Goal: Task Accomplishment & Management: Manage account settings

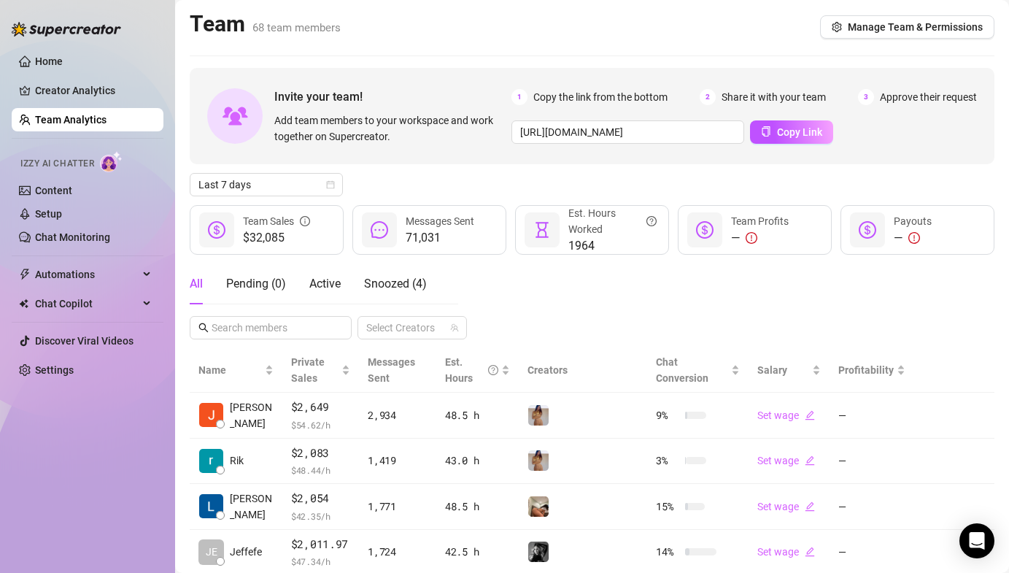
click at [82, 117] on link "Team Analytics" at bounding box center [70, 120] width 71 height 12
click at [285, 181] on span "Last 7 days" at bounding box center [266, 185] width 136 height 22
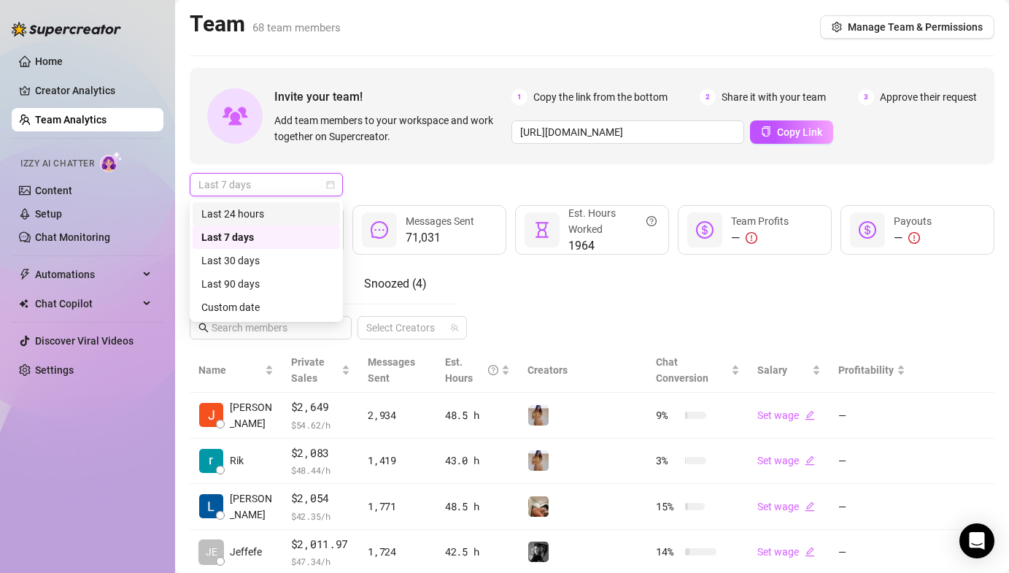
click at [277, 207] on div "Last 24 hours" at bounding box center [266, 214] width 130 height 16
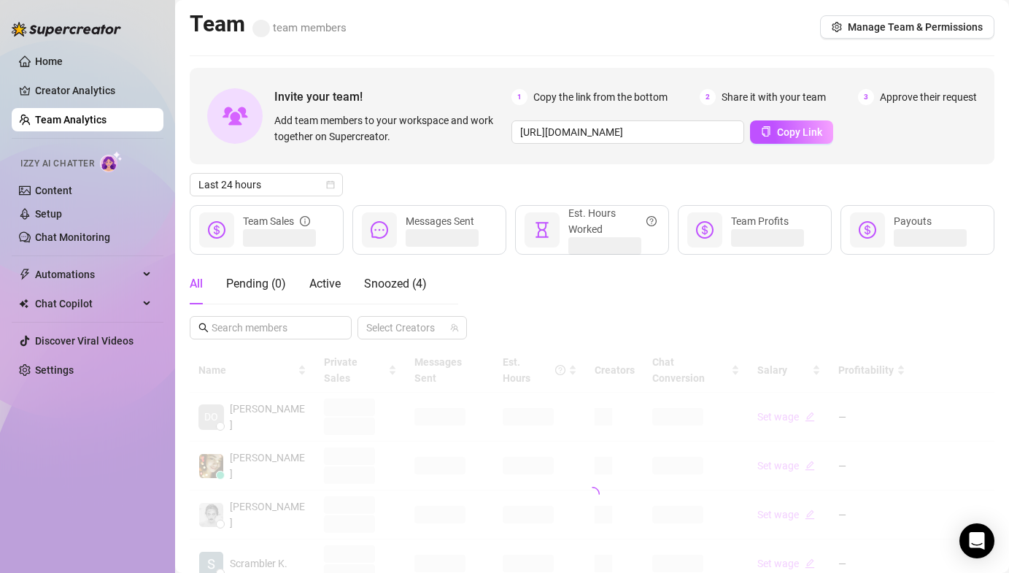
click at [353, 292] on div "All Pending ( 0 ) Active Snoozed ( 4 )" at bounding box center [308, 283] width 237 height 41
click at [335, 287] on span "Active" at bounding box center [324, 283] width 31 height 14
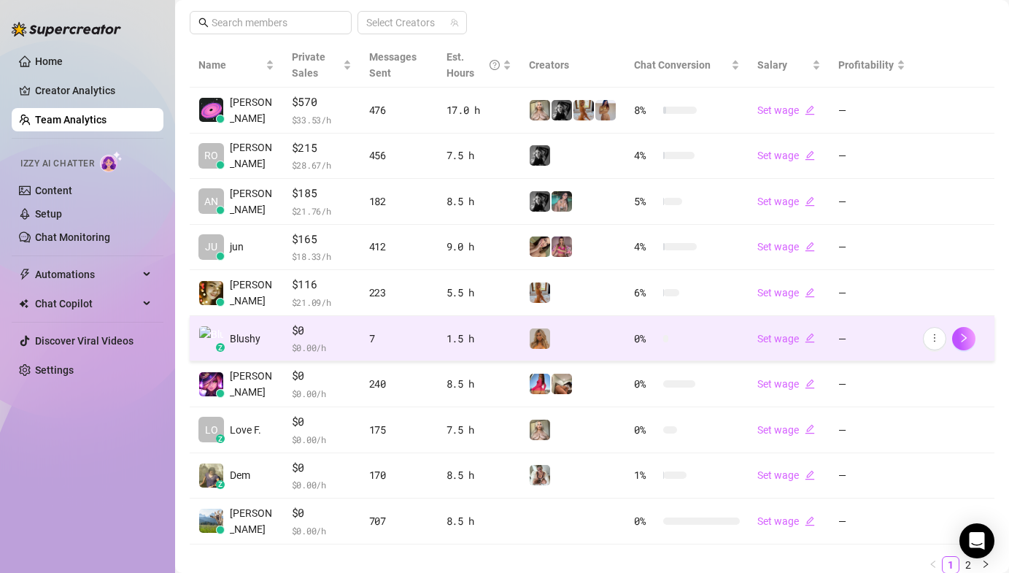
scroll to position [360, 0]
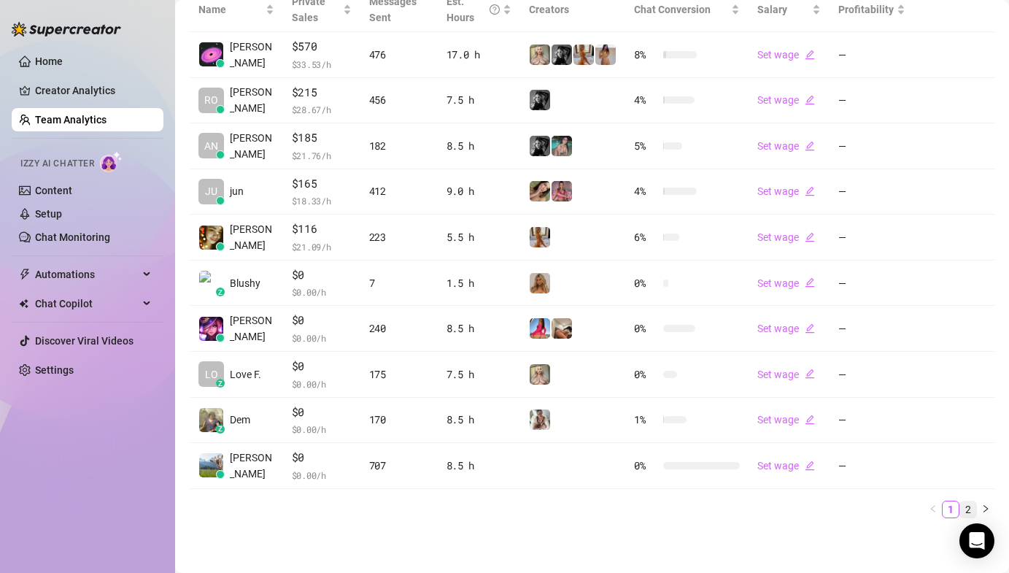
click at [960, 506] on link "2" at bounding box center [968, 509] width 16 height 16
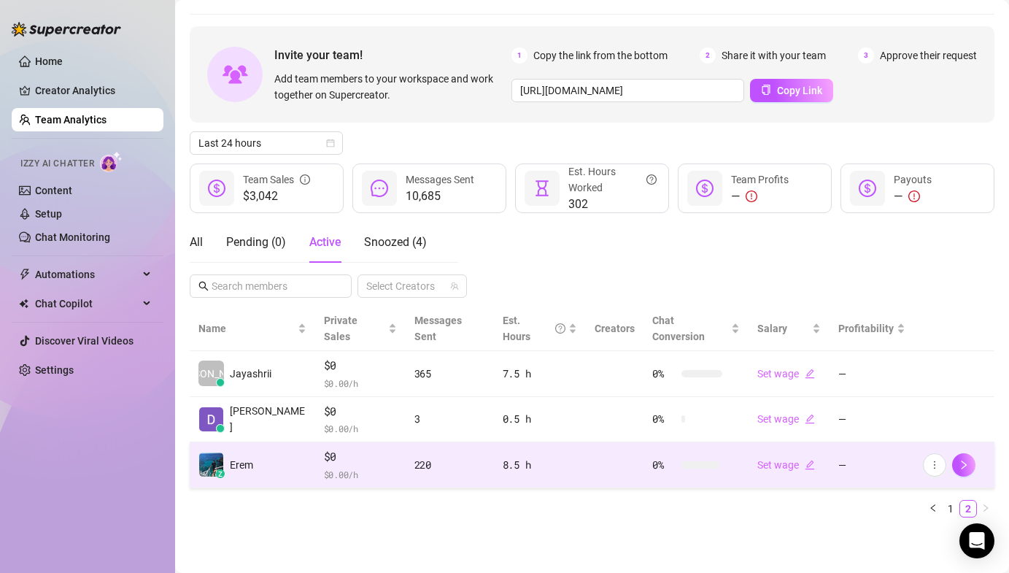
scroll to position [25, 0]
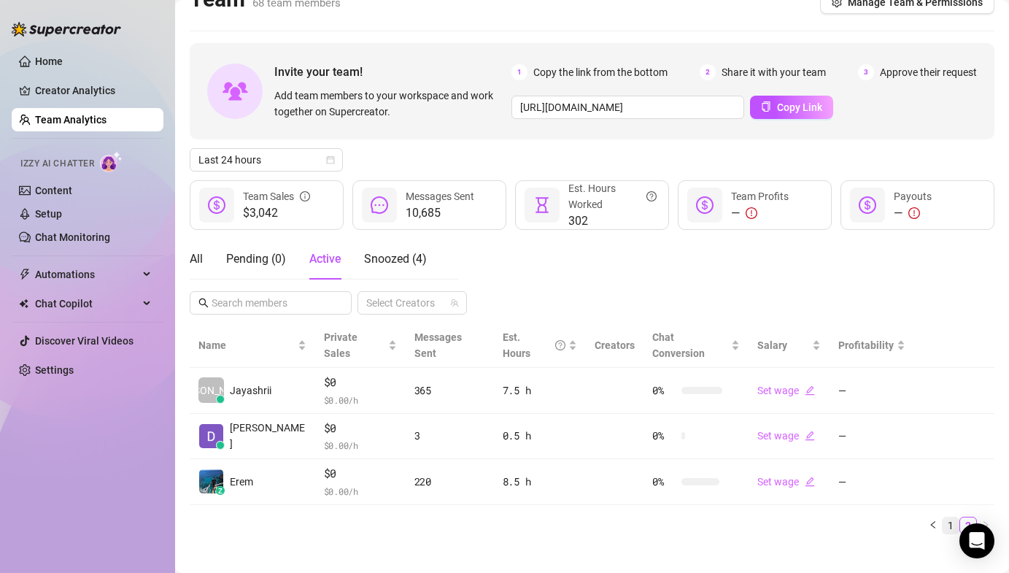
click at [946, 517] on link "1" at bounding box center [950, 525] width 16 height 16
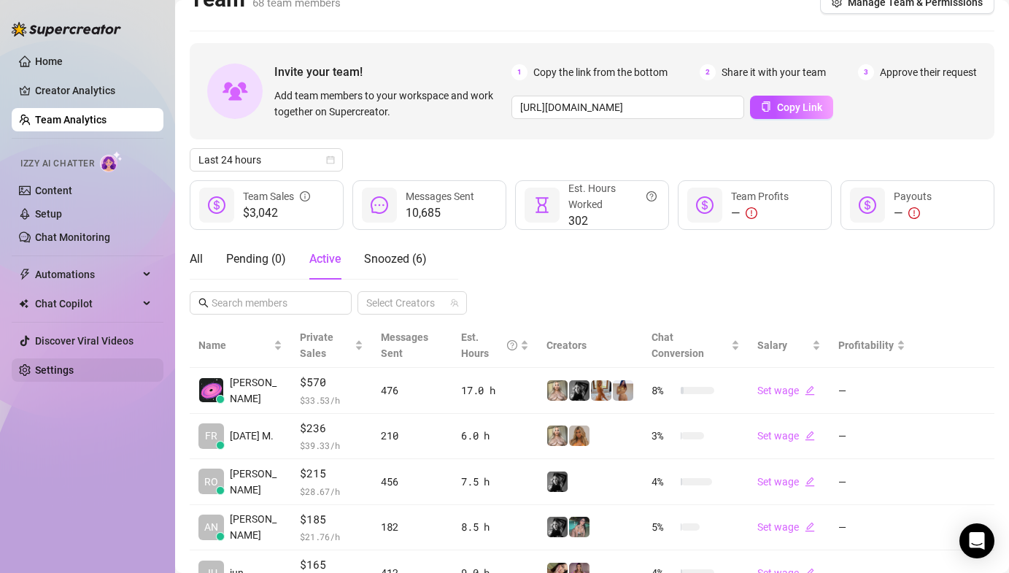
click at [74, 374] on link "Settings" at bounding box center [54, 370] width 39 height 12
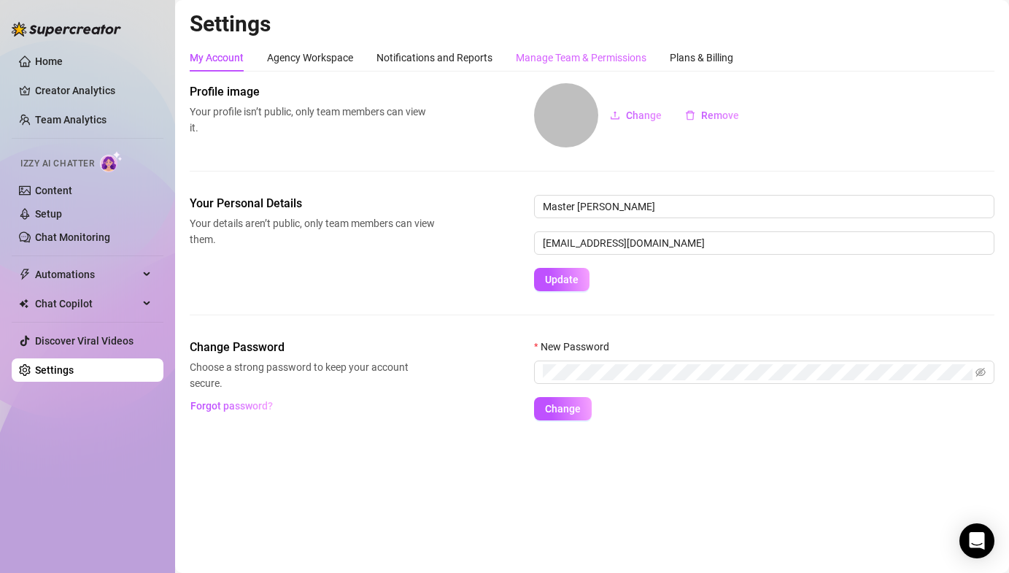
click at [541, 67] on div "Manage Team & Permissions" at bounding box center [581, 58] width 131 height 28
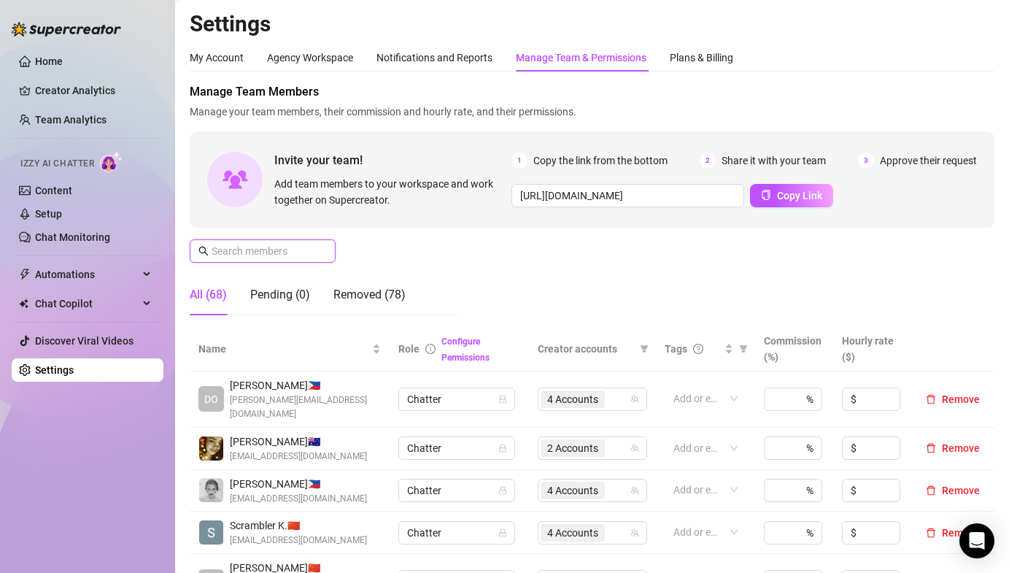
click at [266, 247] on input "text" at bounding box center [264, 251] width 104 height 16
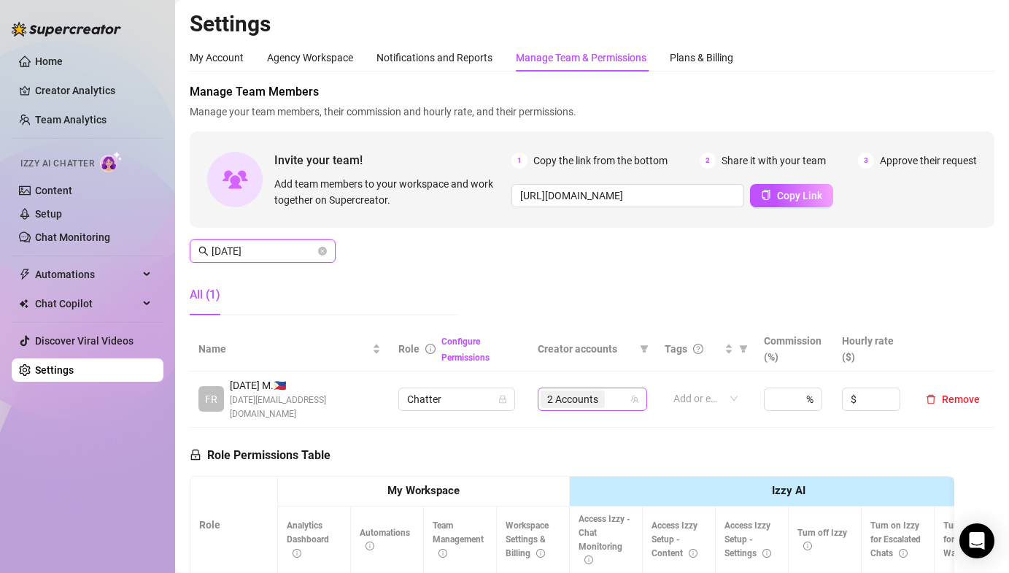
click at [565, 398] on span "2 Accounts" at bounding box center [572, 399] width 51 height 16
type input "[DATE]"
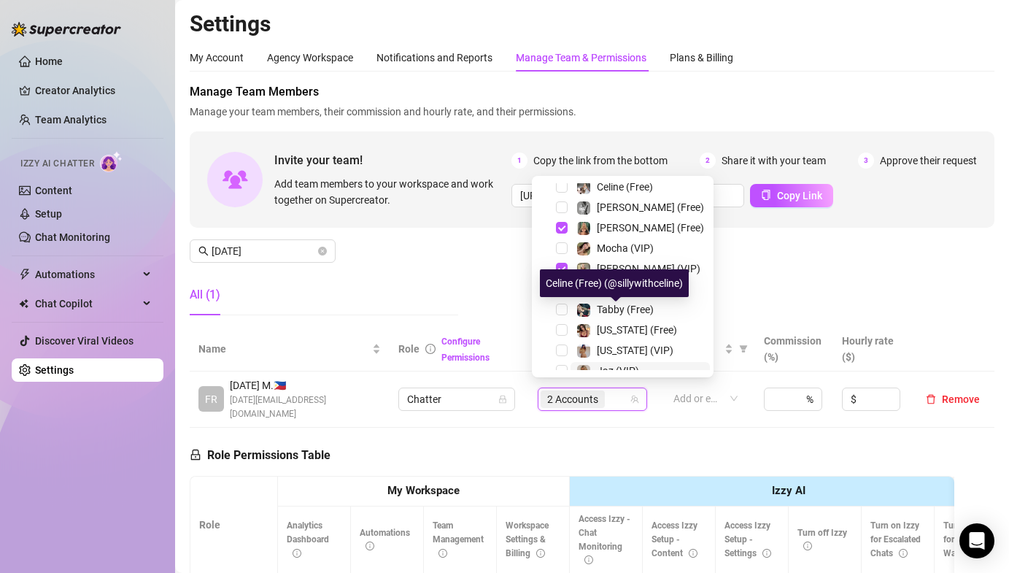
scroll to position [222, 0]
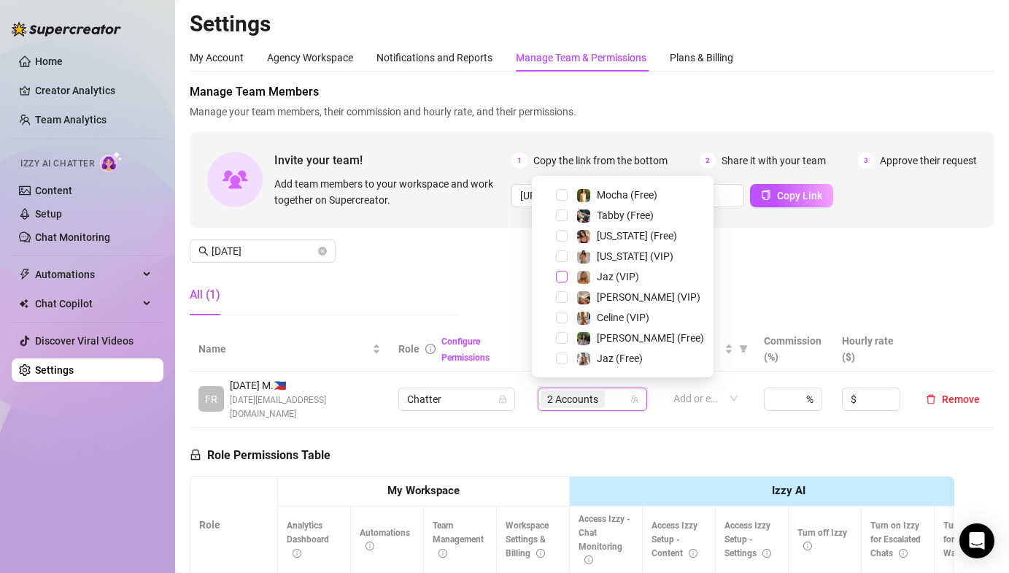
click at [560, 271] on span "Select tree node" at bounding box center [562, 277] width 12 height 12
click at [448, 279] on div "All (1)" at bounding box center [324, 294] width 268 height 41
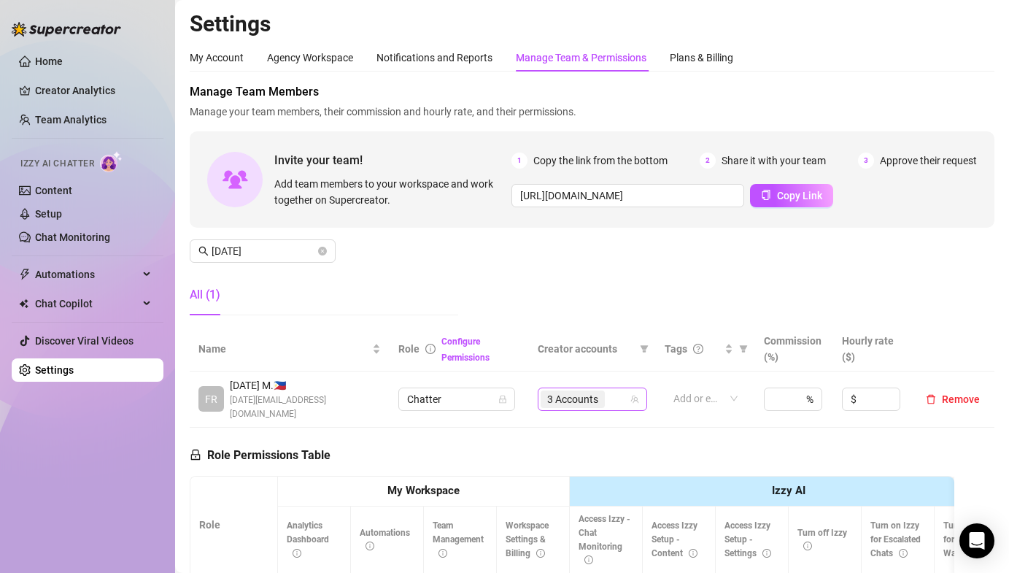
click at [579, 391] on span "3 Accounts" at bounding box center [572, 399] width 51 height 16
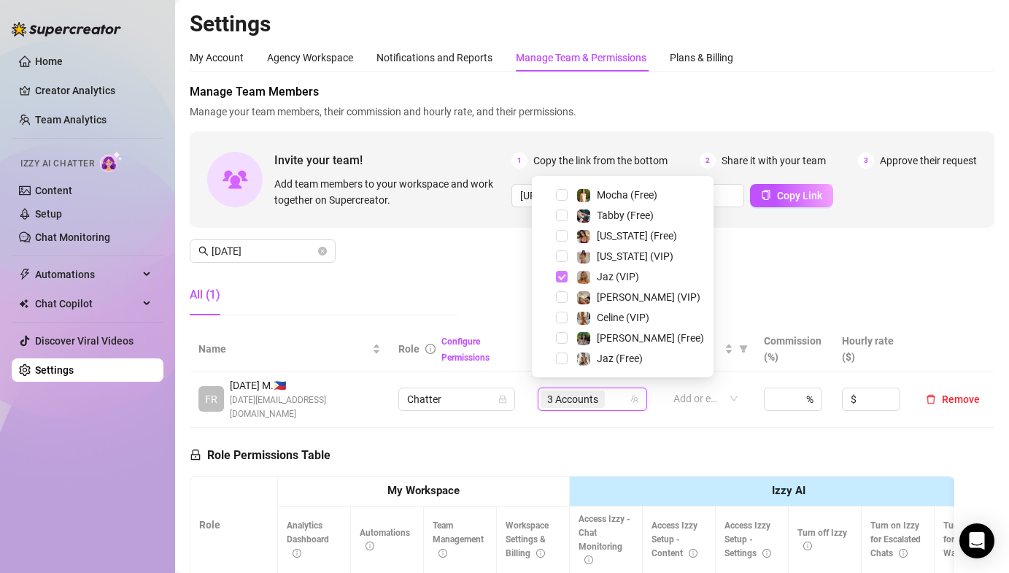
click at [560, 275] on span "Select tree node" at bounding box center [562, 277] width 12 height 12
click at [362, 268] on div "Manage Team Members Manage your team members, their commission and hourly rate,…" at bounding box center [592, 205] width 805 height 244
